Goal: Transaction & Acquisition: Subscribe to service/newsletter

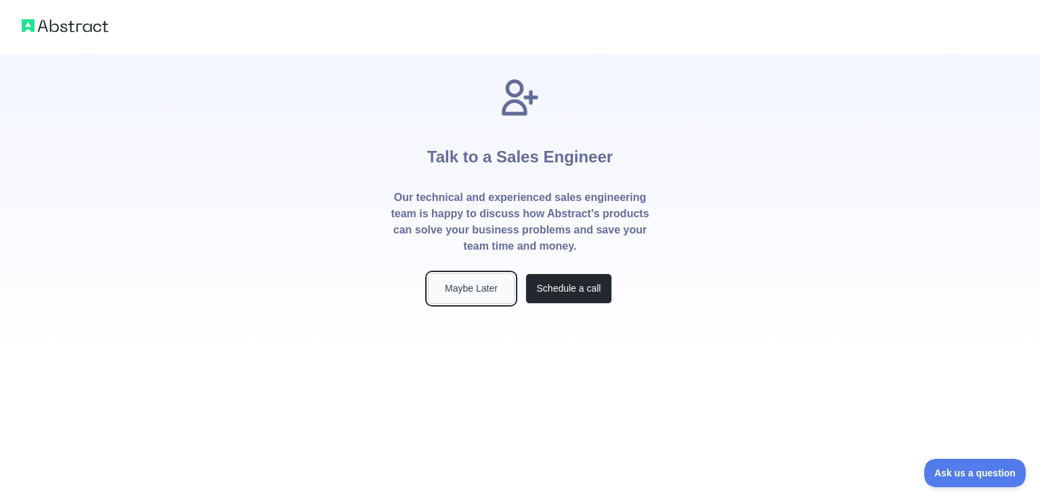
click at [476, 290] on button "Maybe Later" at bounding box center [471, 289] width 87 height 30
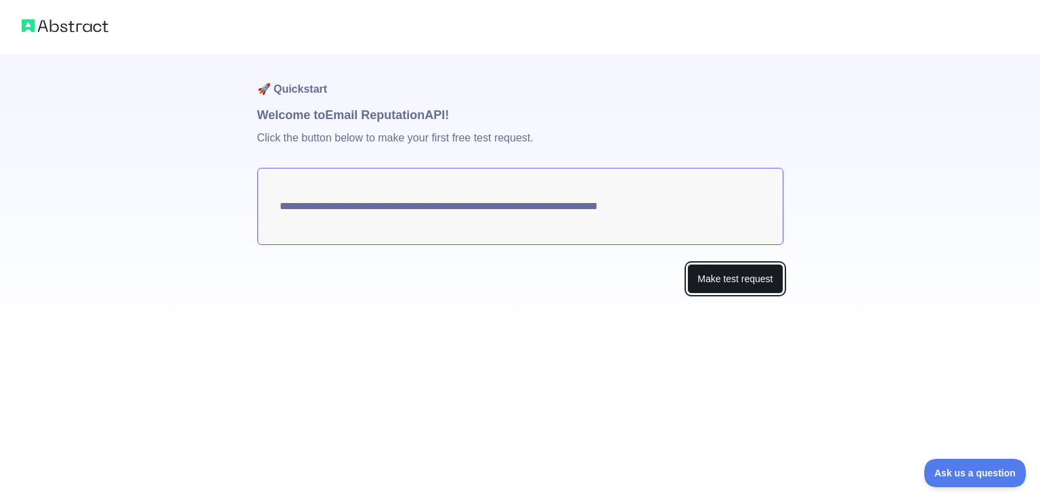
click at [710, 276] on button "Make test request" at bounding box center [734, 279] width 95 height 30
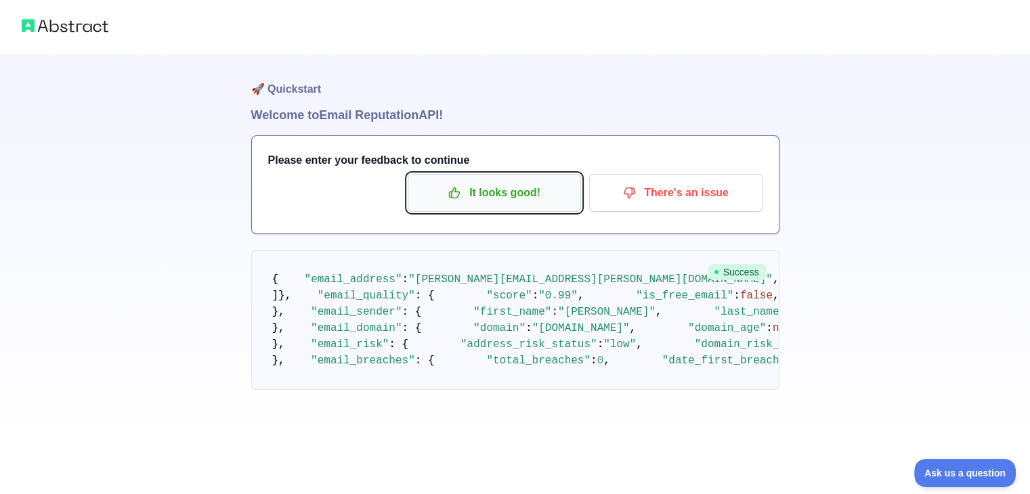
click at [485, 196] on p "It looks good!" at bounding box center [494, 192] width 153 height 23
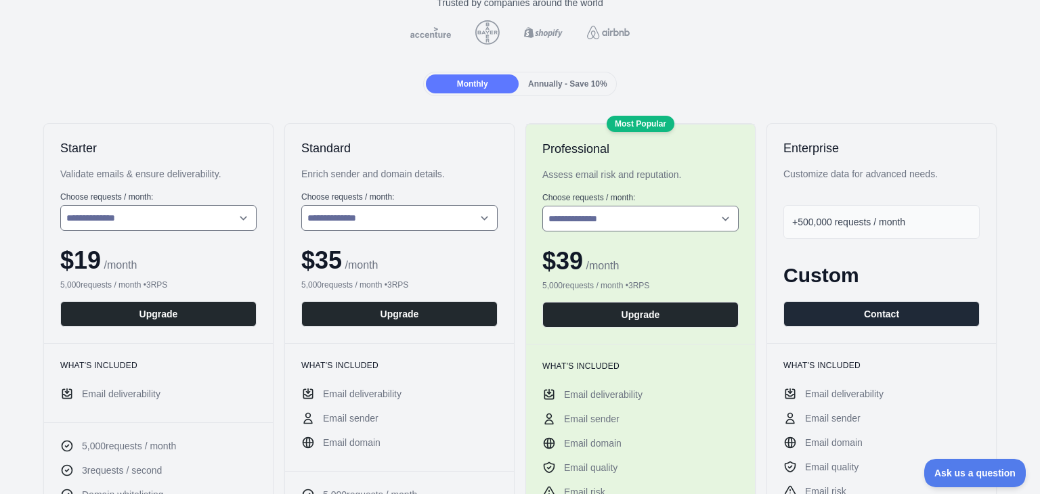
scroll to position [135, 0]
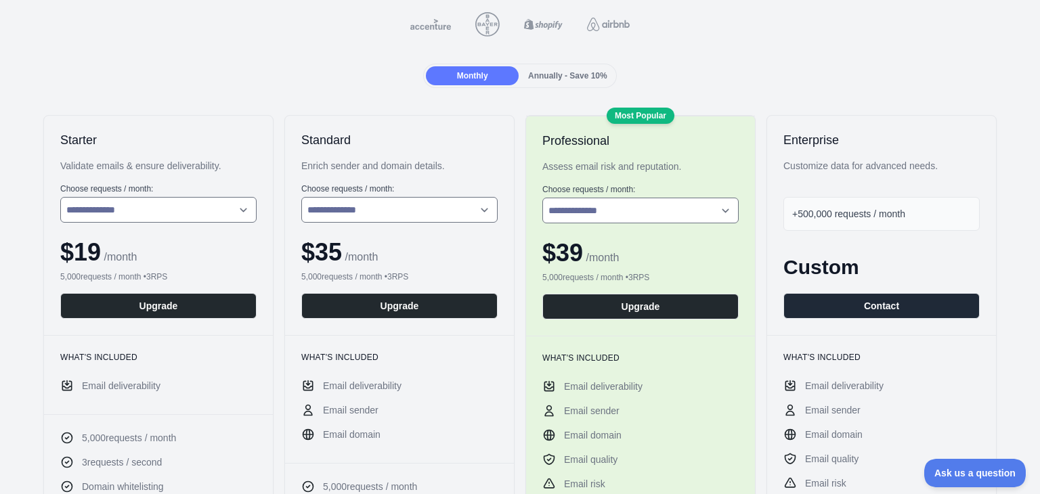
click at [894, 213] on span "+500,000 requests / month" at bounding box center [848, 214] width 113 height 11
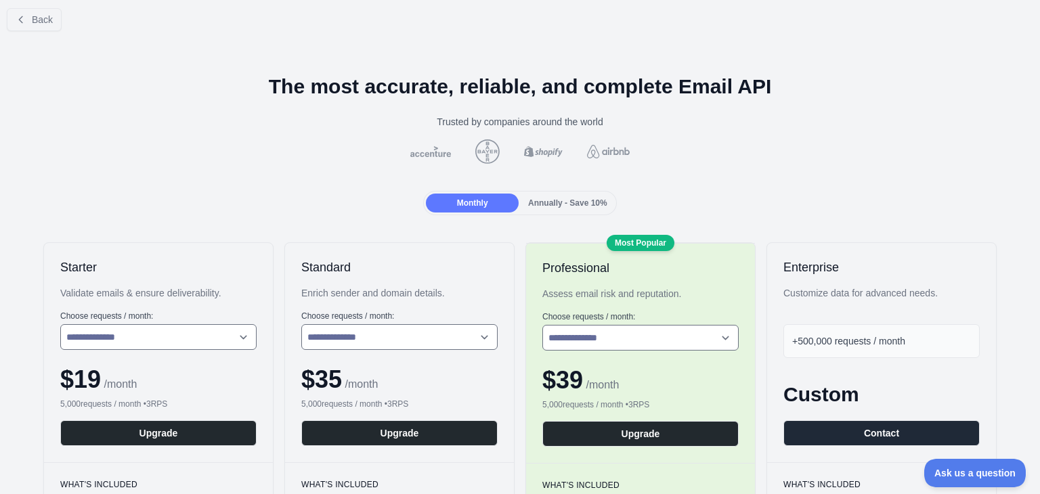
scroll to position [0, 0]
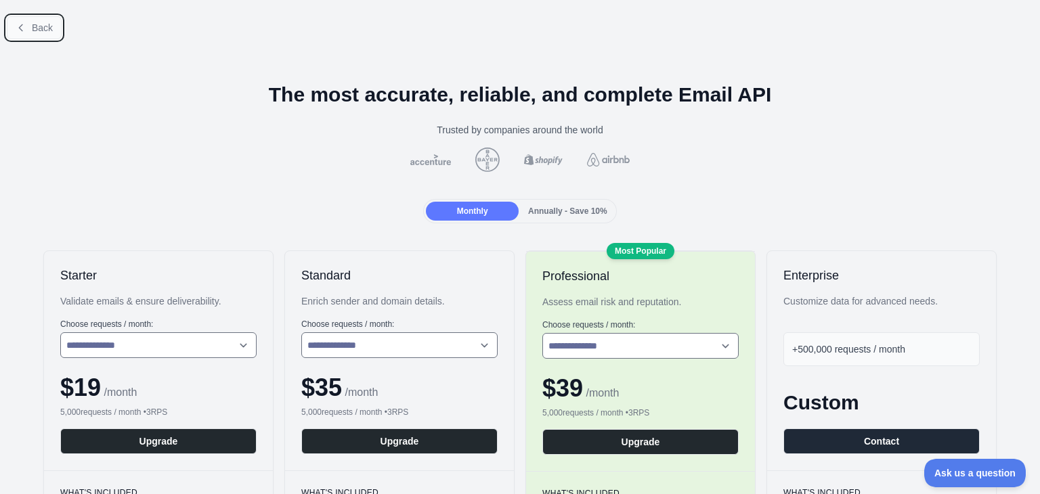
click at [20, 24] on icon at bounding box center [21, 27] width 11 height 11
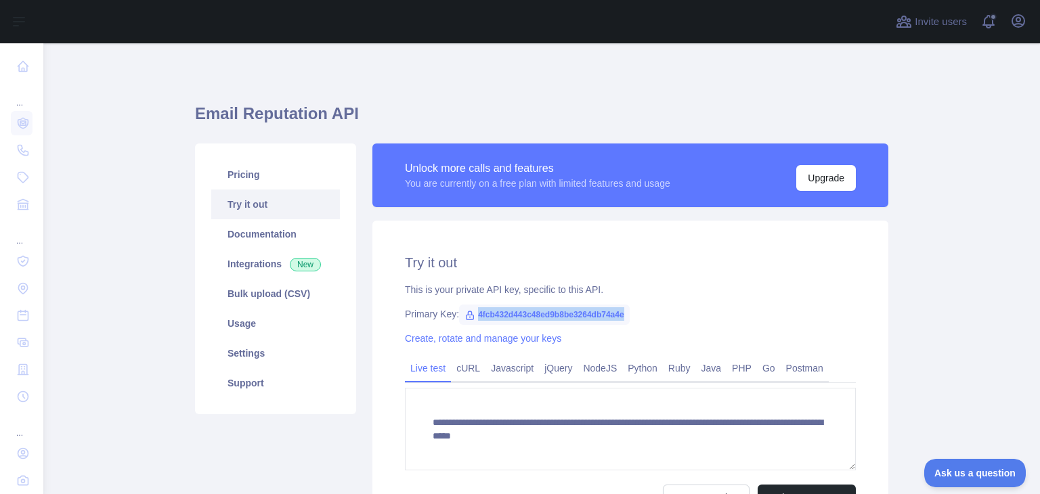
drag, startPoint x: 617, startPoint y: 313, endPoint x: 471, endPoint y: 323, distance: 146.5
click at [471, 323] on span "4fcb432d443c48ed9b8be3264db74a4e" at bounding box center [544, 315] width 170 height 20
copy span "4fcb432d443c48ed9b8be3264db74a4e"
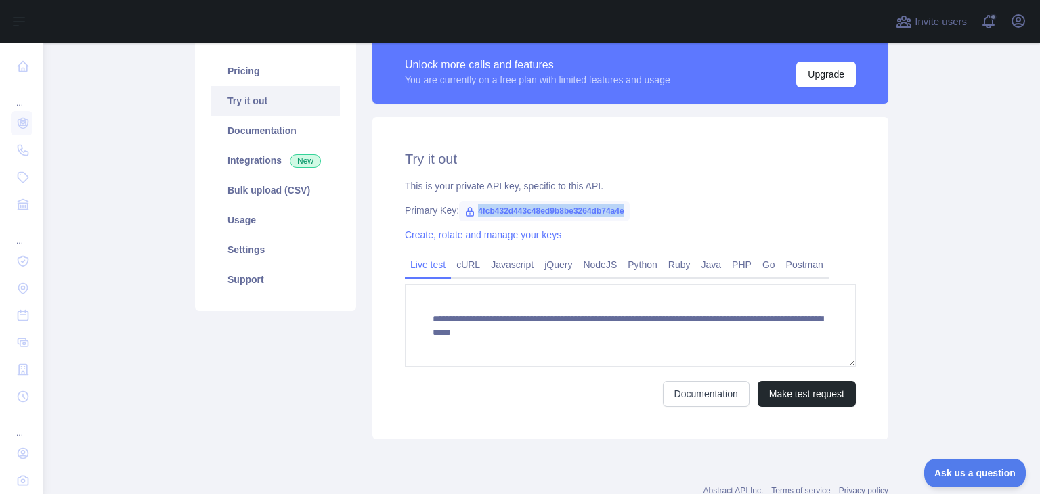
scroll to position [81, 0]
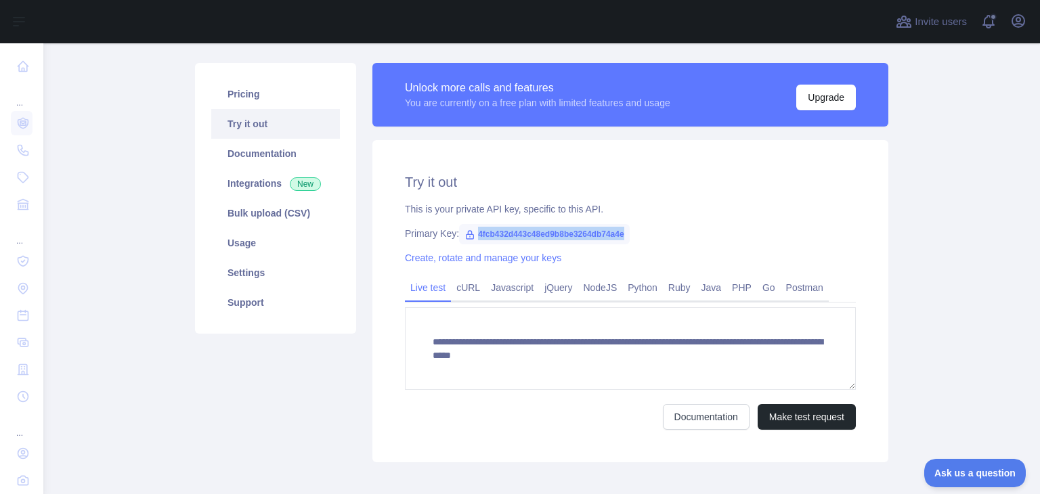
copy span "4fcb432d443c48ed9b8be3264db74a4e"
click at [599, 289] on link "NodeJS" at bounding box center [600, 288] width 45 height 22
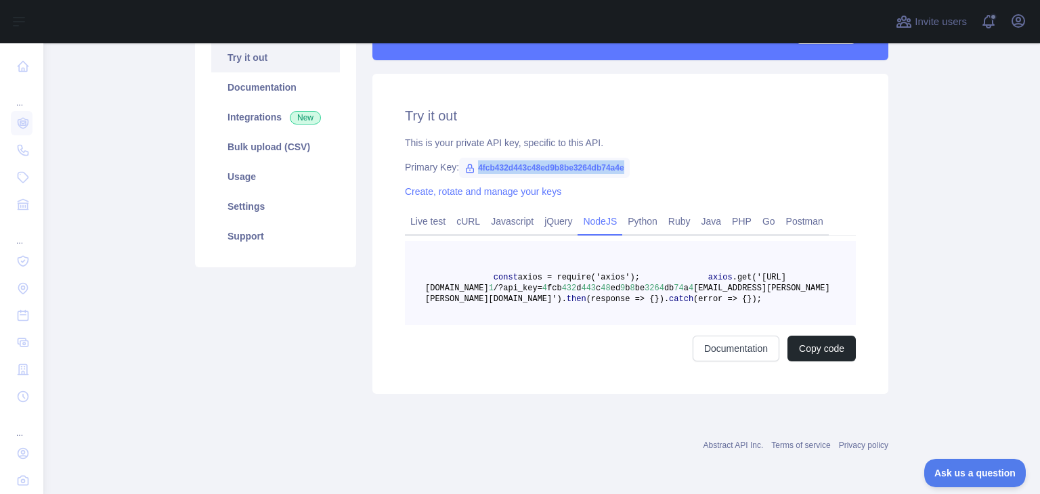
scroll to position [190, 0]
click at [494, 211] on link "Javascript" at bounding box center [511, 222] width 53 height 22
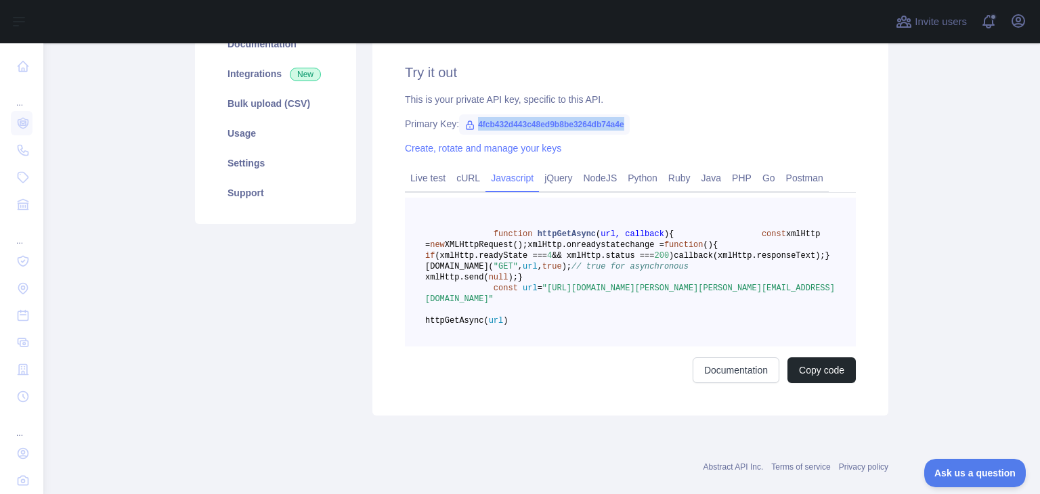
scroll to position [123, 0]
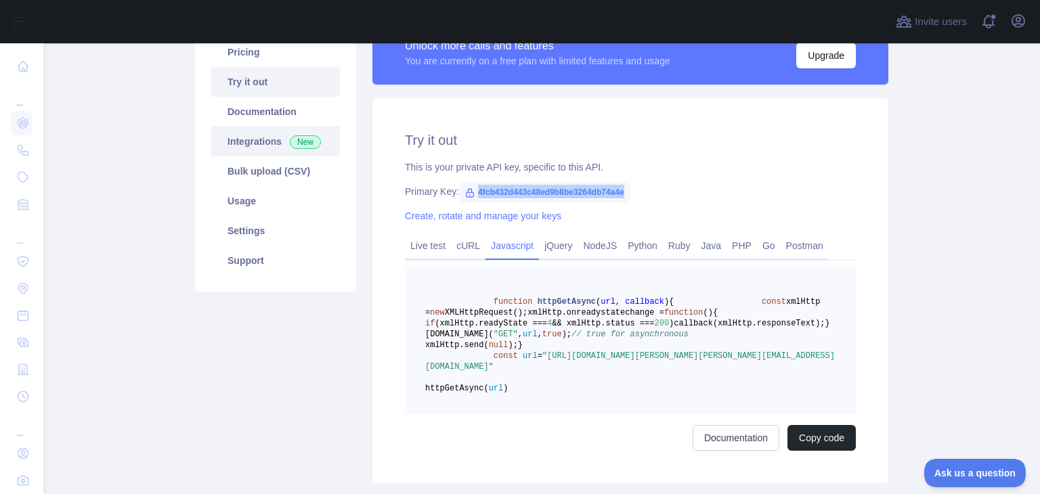
click at [245, 139] on link "Integrations New" at bounding box center [275, 142] width 129 height 30
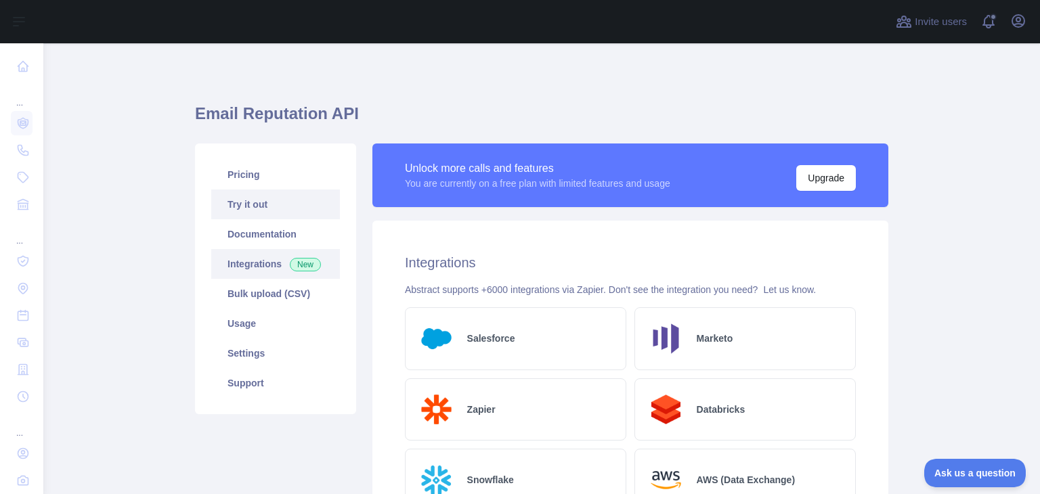
click at [241, 198] on link "Try it out" at bounding box center [275, 205] width 129 height 30
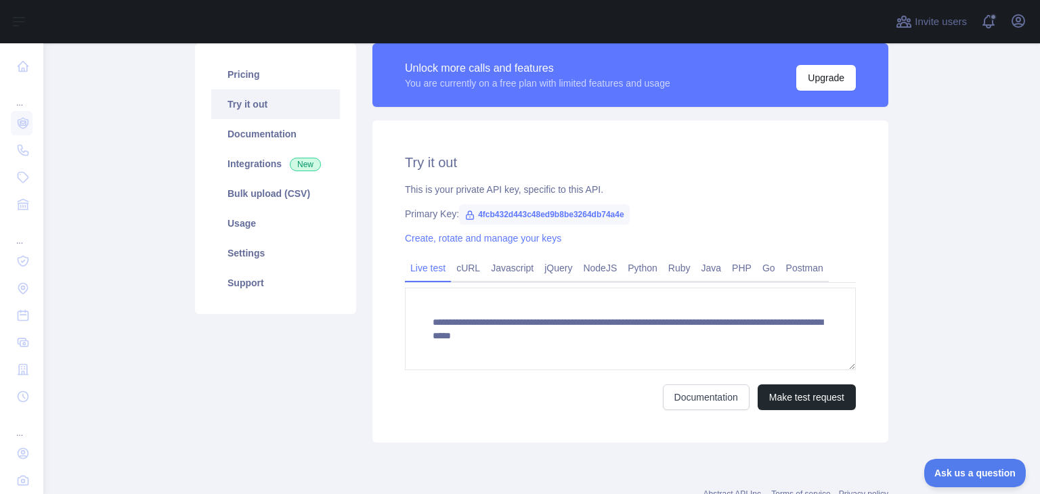
scroll to position [135, 0]
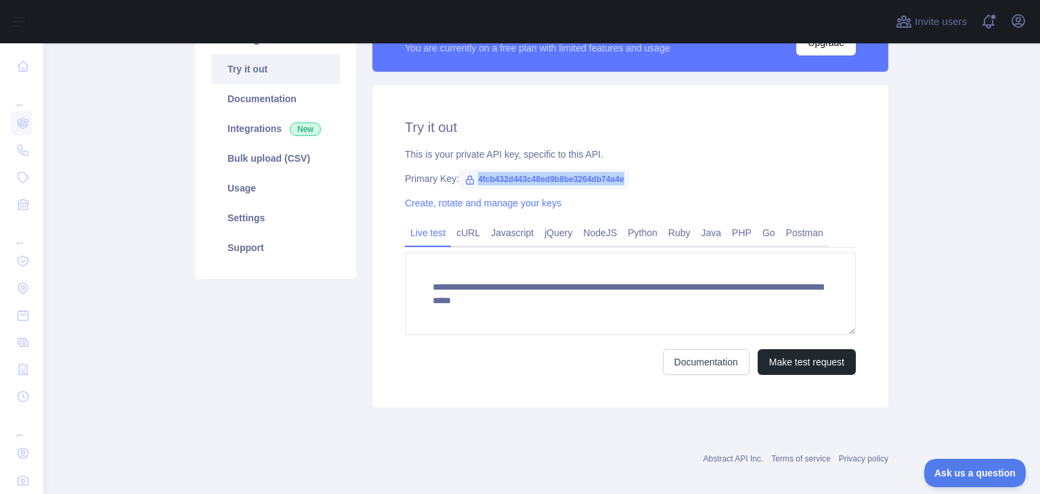
copy span "4fcb432d443c48ed9b8be3264db74a4e"
drag, startPoint x: 471, startPoint y: 178, endPoint x: 616, endPoint y: 186, distance: 145.1
click at [616, 186] on span "4fcb432d443c48ed9b8be3264db74a4e" at bounding box center [544, 179] width 170 height 20
click at [521, 366] on div "Documentation Make test request" at bounding box center [630, 362] width 451 height 26
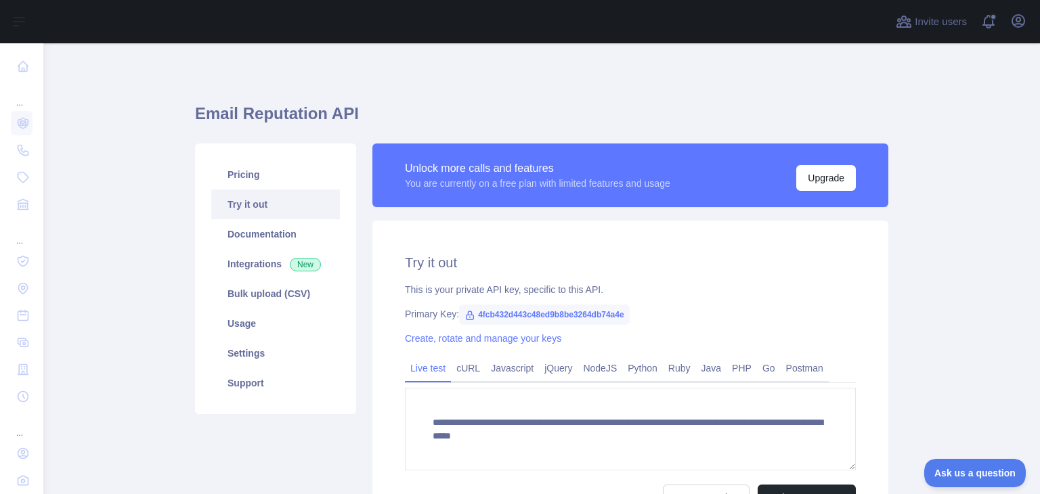
scroll to position [68, 0]
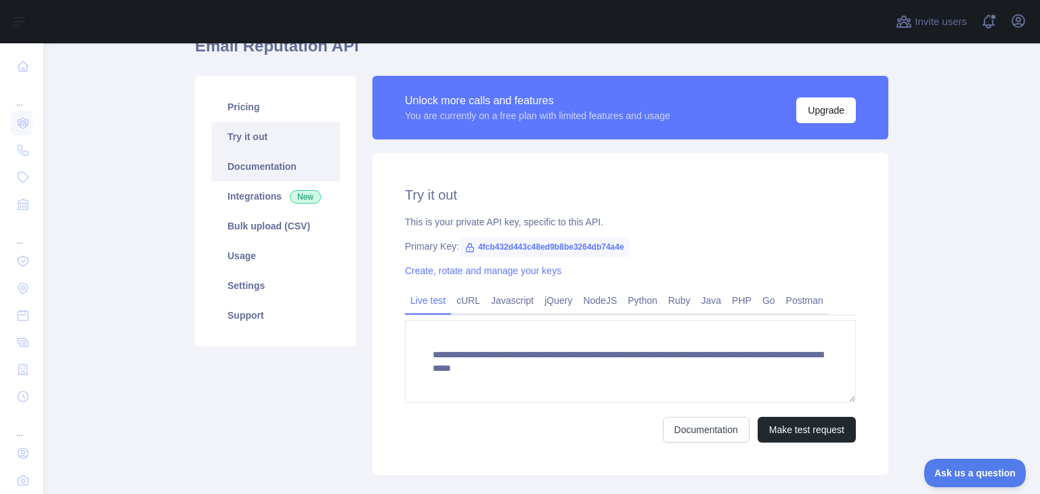
click at [252, 171] on link "Documentation" at bounding box center [275, 167] width 129 height 30
drag, startPoint x: 469, startPoint y: 249, endPoint x: 617, endPoint y: 247, distance: 149.0
click at [617, 247] on span "4fcb432d443c48ed9b8be3264db74a4e" at bounding box center [544, 247] width 170 height 20
copy span "4fcb432d443c48ed9b8be3264db74a4e"
click at [466, 295] on link "cURL" at bounding box center [468, 301] width 35 height 22
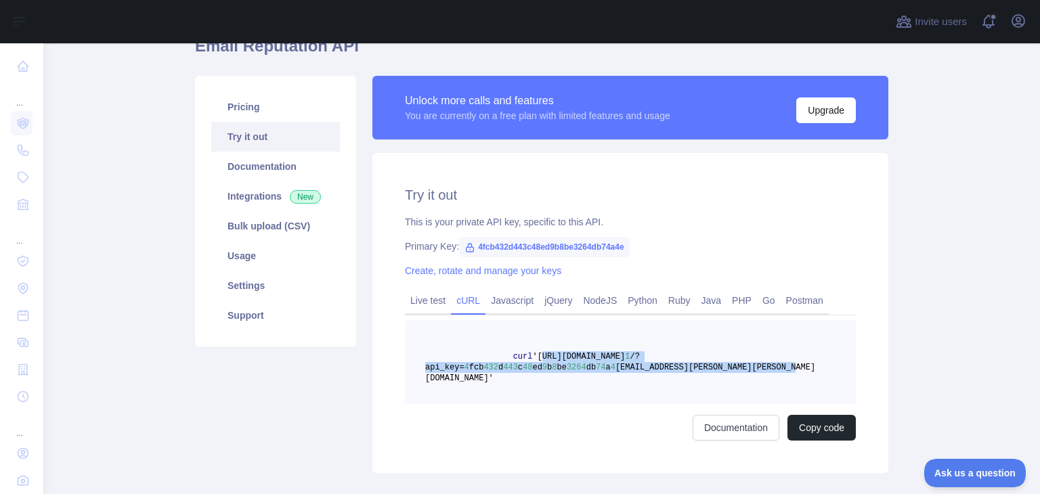
drag, startPoint x: 527, startPoint y: 353, endPoint x: 760, endPoint y: 368, distance: 234.0
click at [760, 368] on span "curl '[URL][DOMAIN_NAME] 1 /?api_key= 4 fcb 432 d 443 c 48 ed 9 b 8 be 3264 db …" at bounding box center [620, 367] width 390 height 31
copy span "[URL][DOMAIN_NAME] 1 /?api_key= 4 fcb 432 d 443 c 48 ed 9 b 8 be 3264 db 74 a 4…"
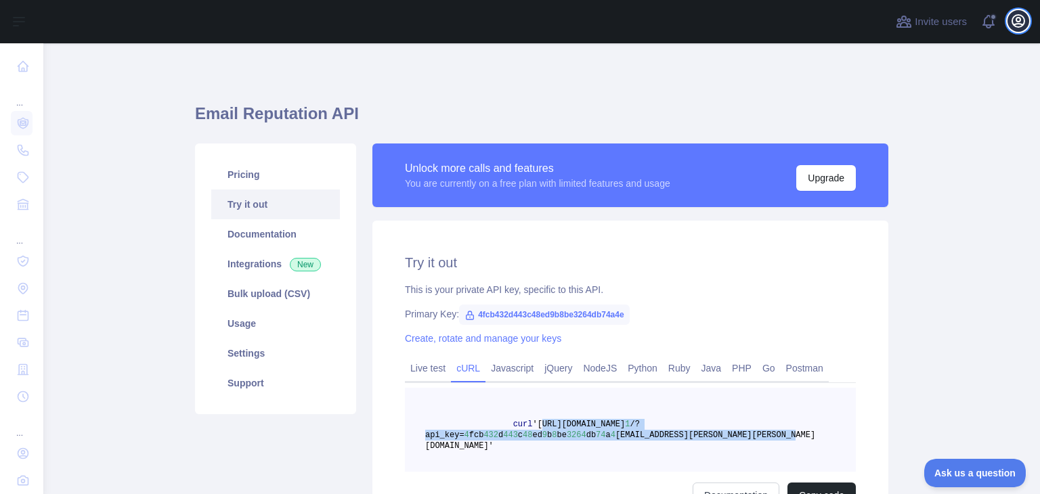
click at [1018, 15] on icon "button" at bounding box center [1018, 21] width 12 height 12
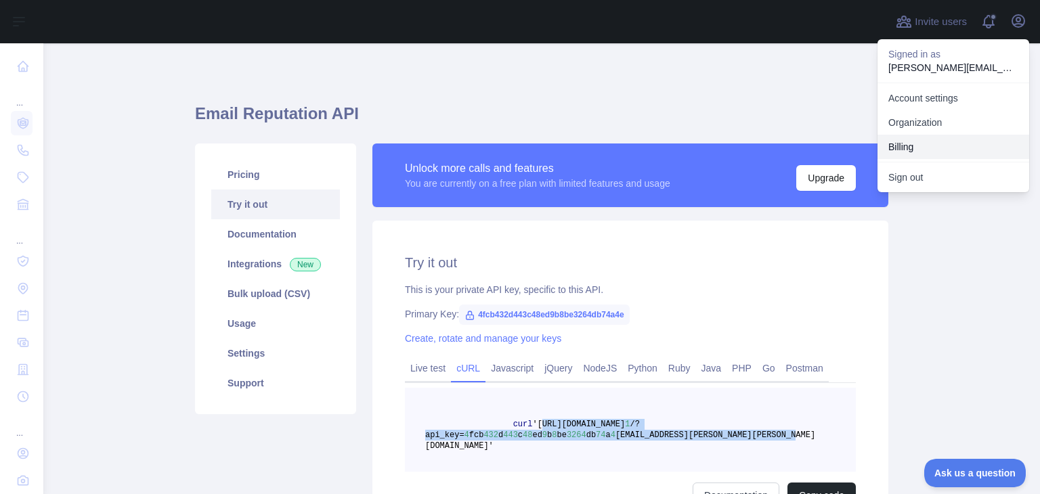
click at [907, 152] on button "Billing" at bounding box center [953, 147] width 152 height 24
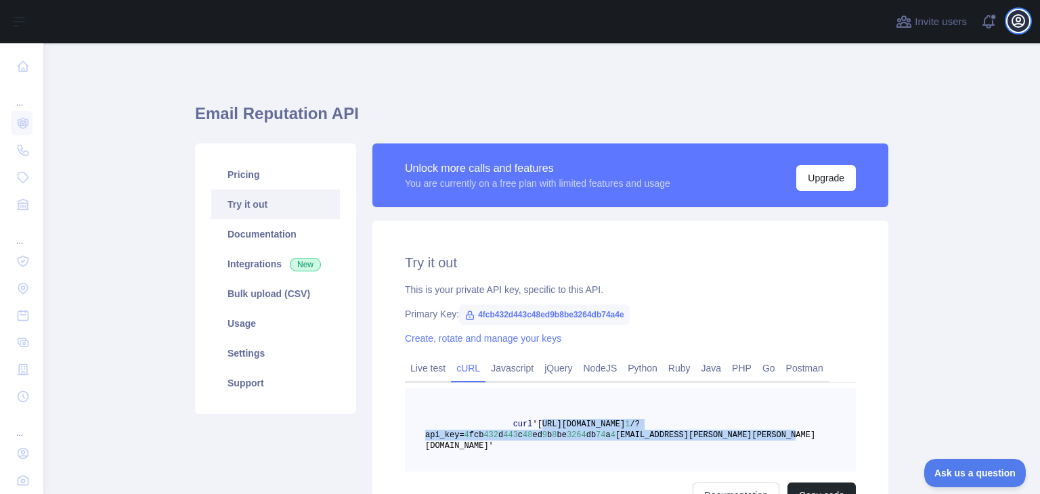
click at [1026, 19] on button "Open user menu" at bounding box center [1018, 21] width 22 height 22
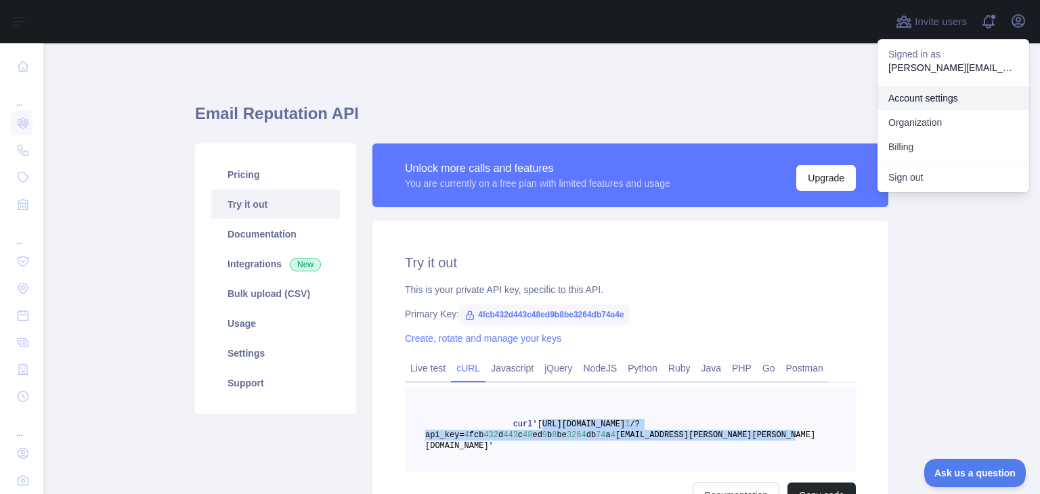
click at [956, 95] on link "Account settings" at bounding box center [953, 98] width 152 height 24
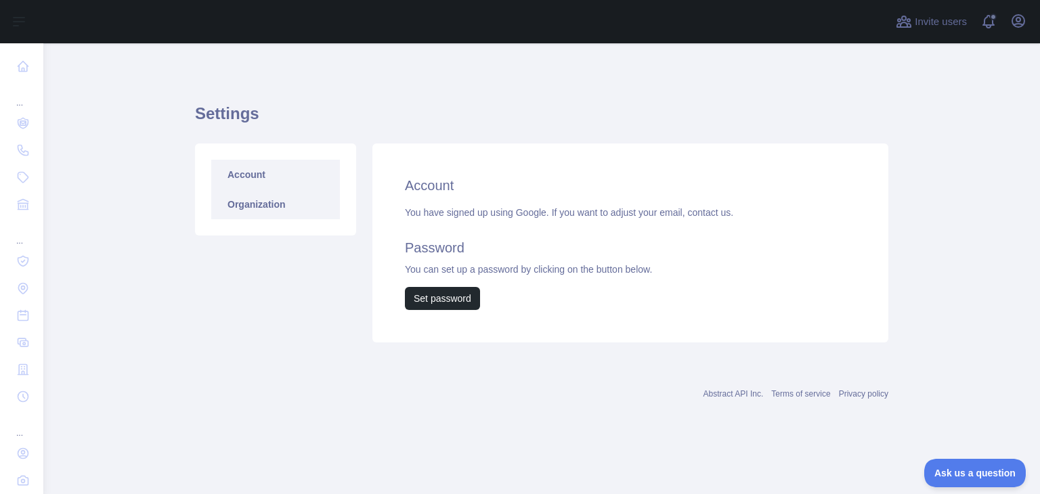
click at [276, 207] on link "Organization" at bounding box center [275, 205] width 129 height 30
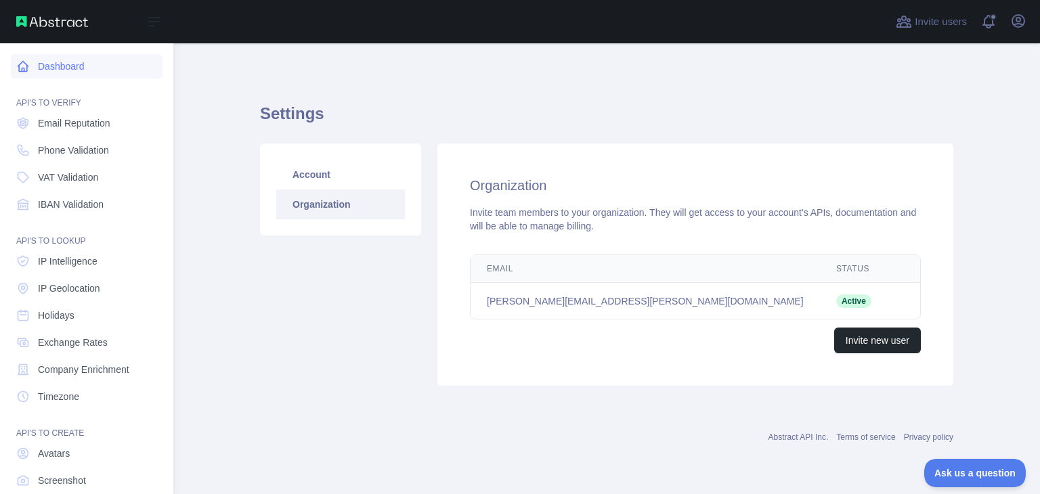
click at [38, 63] on link "Dashboard" at bounding box center [87, 66] width 152 height 24
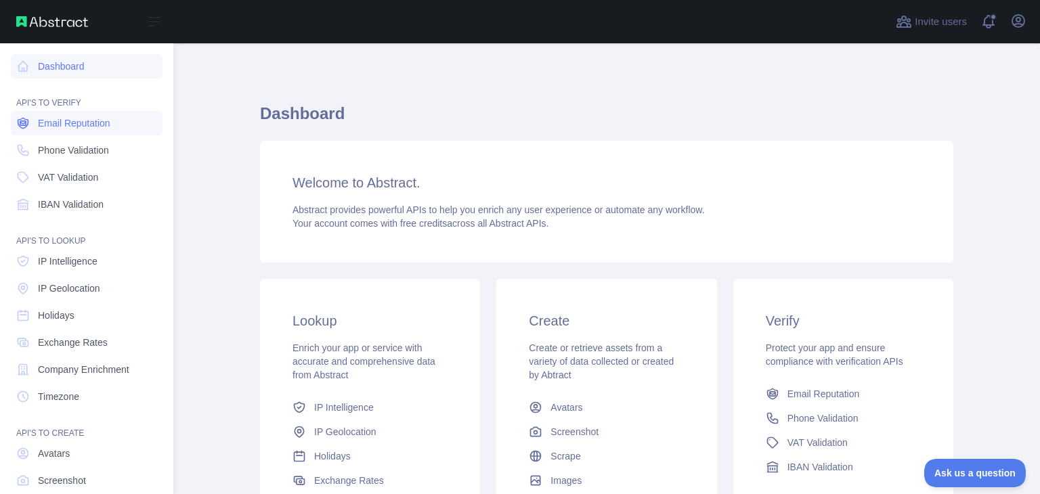
click at [77, 127] on span "Email Reputation" at bounding box center [74, 123] width 72 height 14
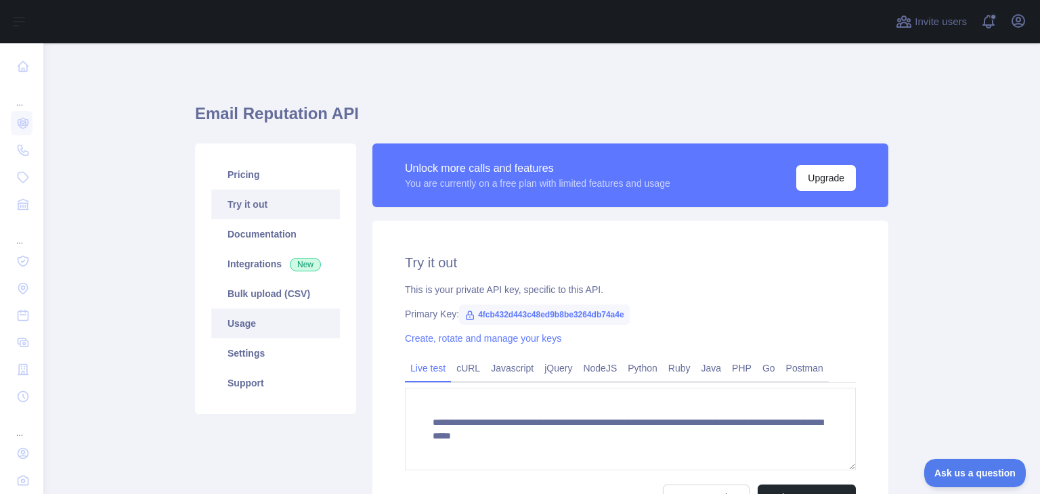
click at [244, 324] on link "Usage" at bounding box center [275, 324] width 129 height 30
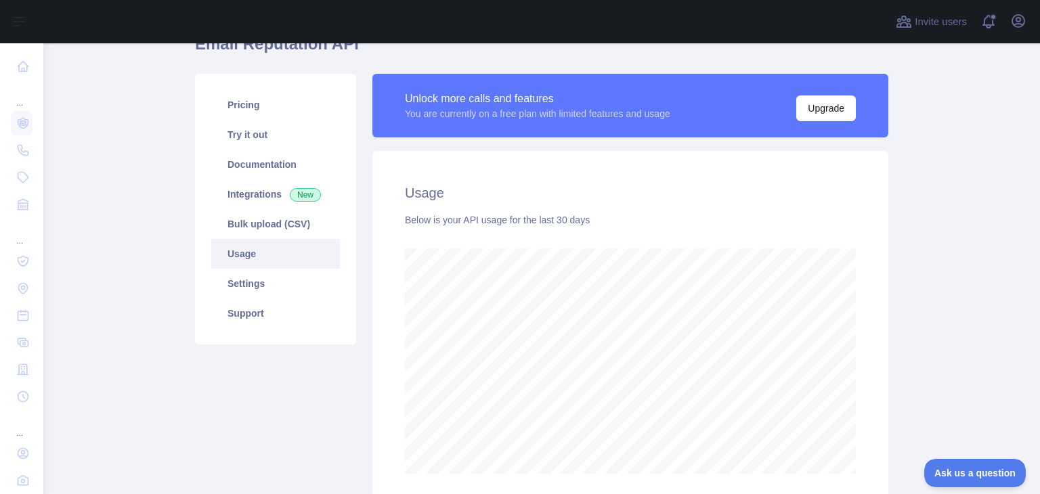
scroll to position [46, 0]
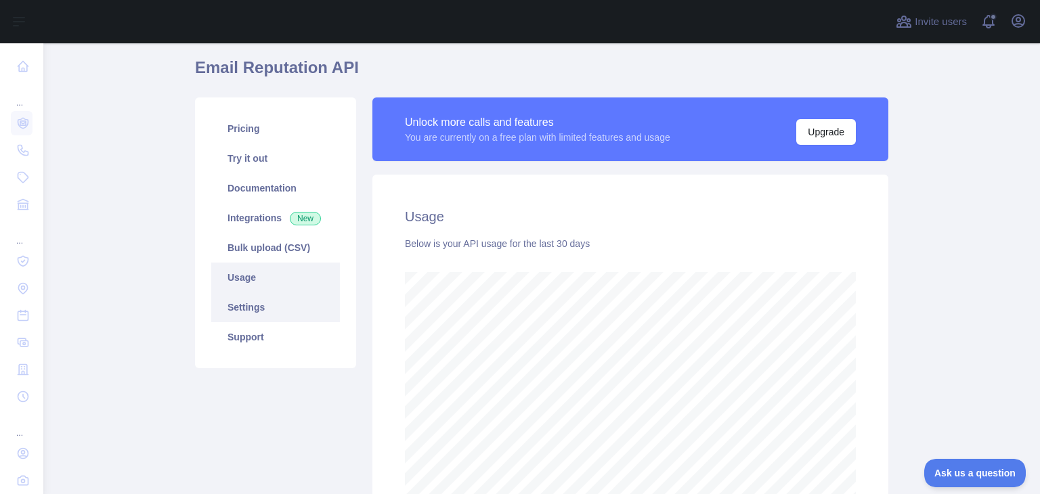
click at [252, 304] on link "Settings" at bounding box center [275, 307] width 129 height 30
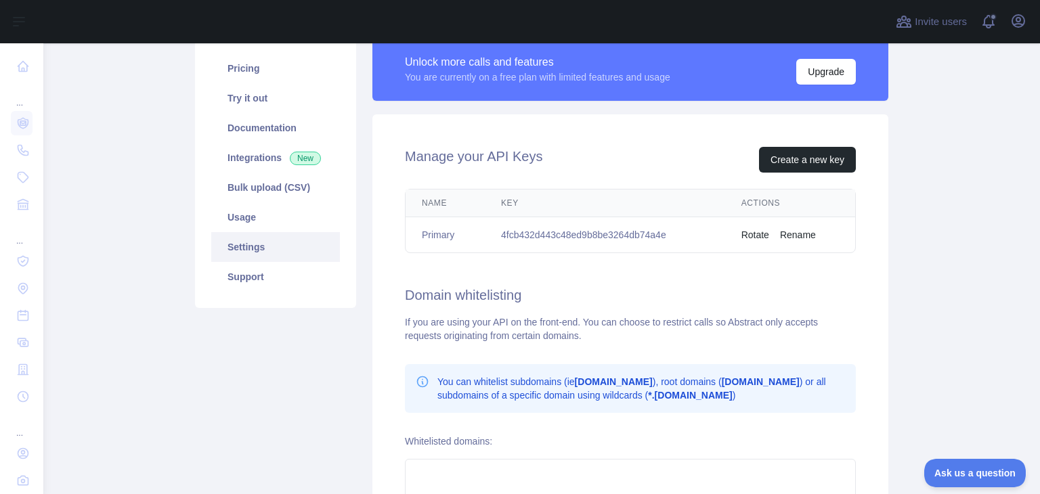
scroll to position [39, 0]
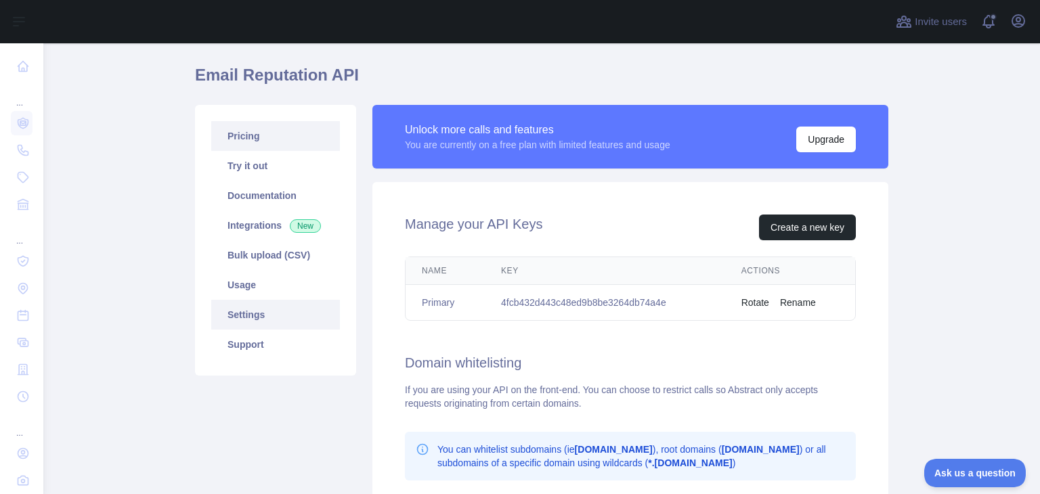
click at [236, 133] on link "Pricing" at bounding box center [275, 136] width 129 height 30
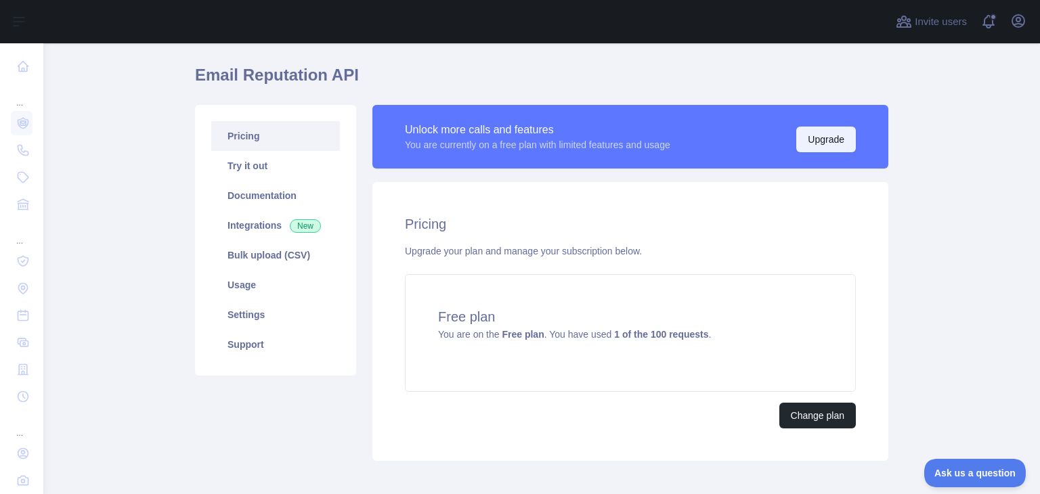
click at [838, 141] on button "Upgrade" at bounding box center [826, 140] width 60 height 26
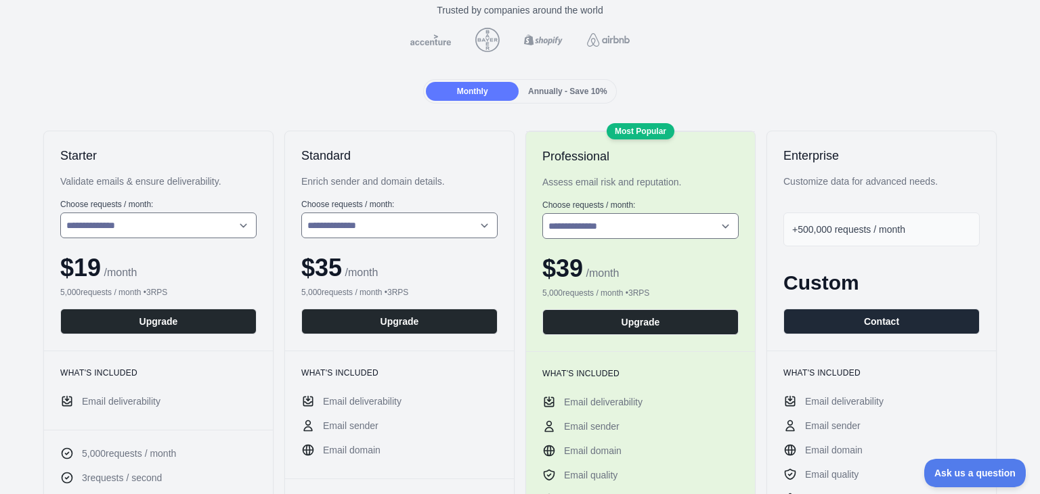
scroll to position [135, 0]
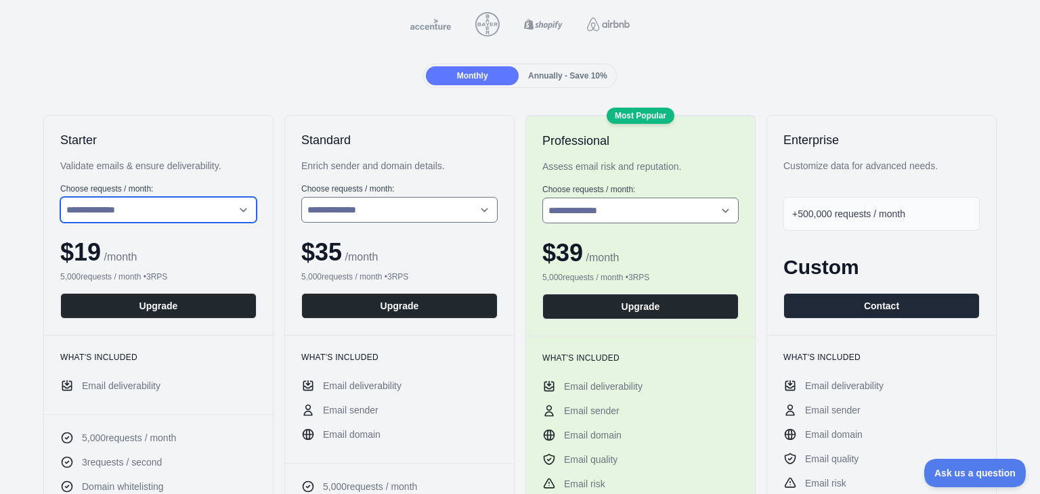
click at [245, 208] on select "**********" at bounding box center [158, 210] width 196 height 26
